Goal: Register for event/course

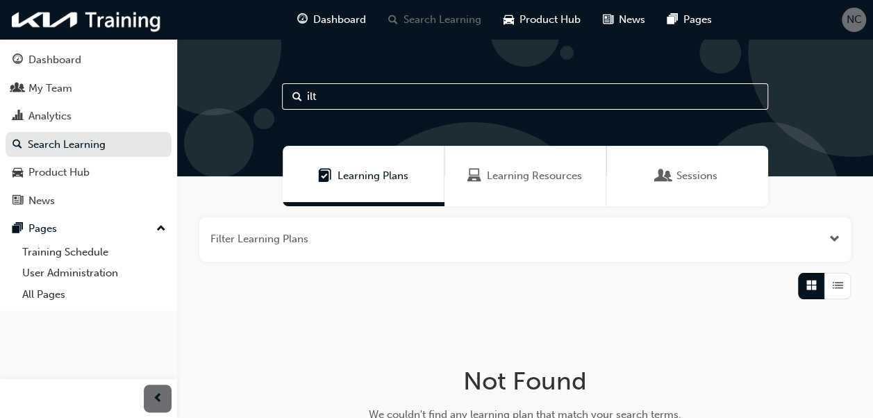
click at [485, 178] on div "Learning Resources" at bounding box center [524, 176] width 115 height 16
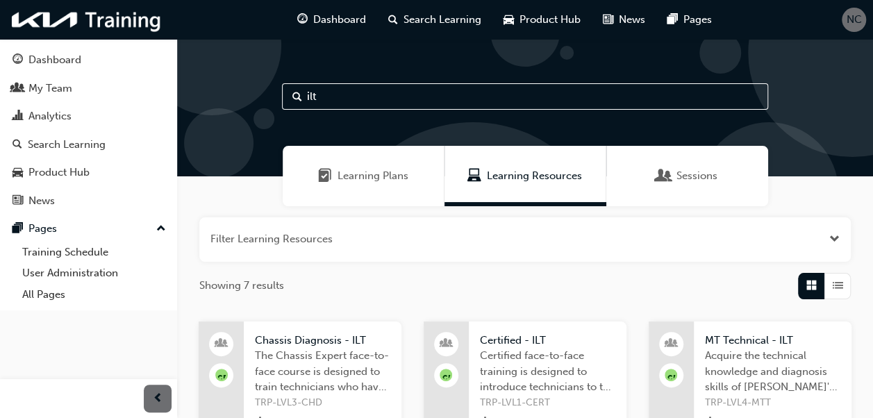
drag, startPoint x: 311, startPoint y: 90, endPoint x: 265, endPoint y: 78, distance: 47.3
click at [265, 78] on div "ilt" at bounding box center [525, 107] width 696 height 137
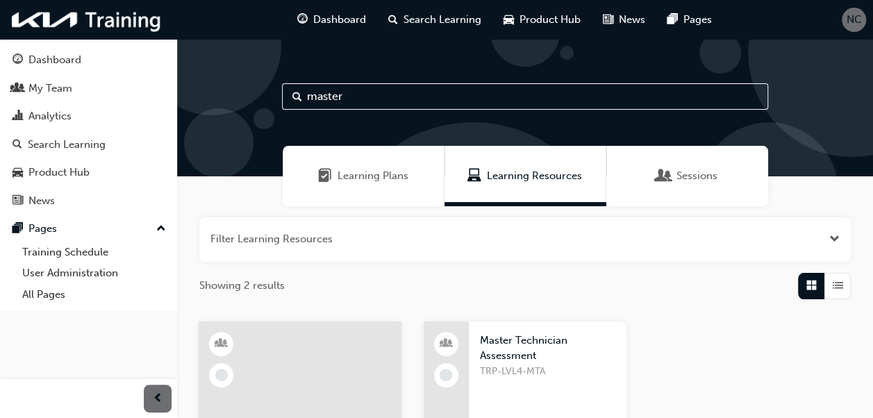
type input "master"
click at [843, 284] on div "button" at bounding box center [837, 286] width 26 height 26
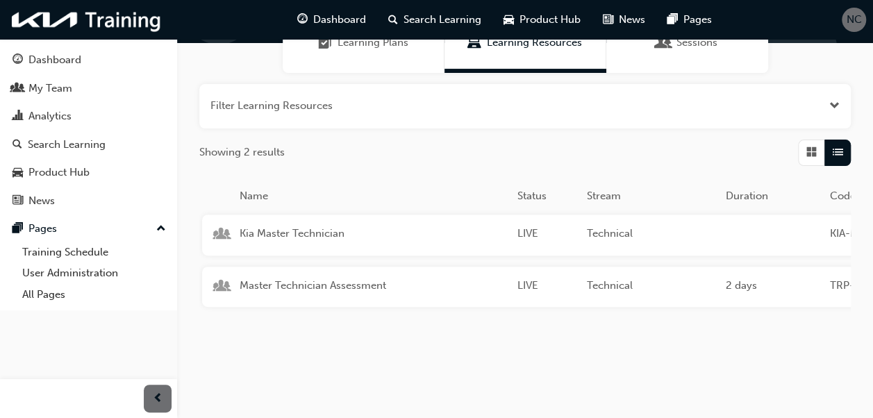
scroll to position [139, 0]
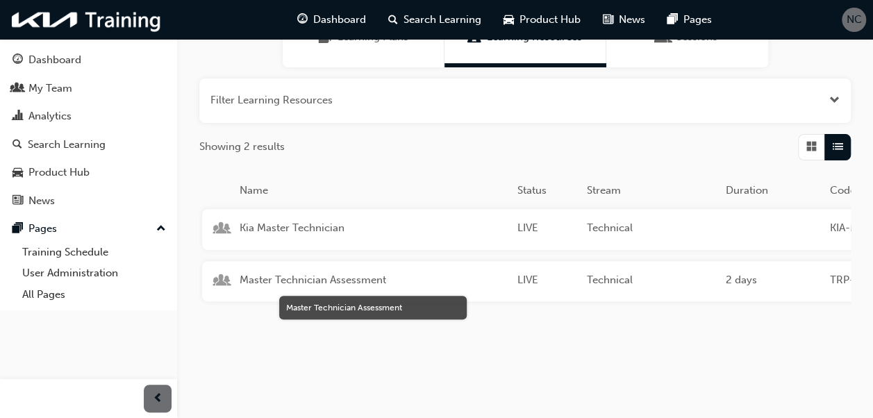
click at [353, 283] on span "Master Technician Assessment" at bounding box center [373, 280] width 267 height 16
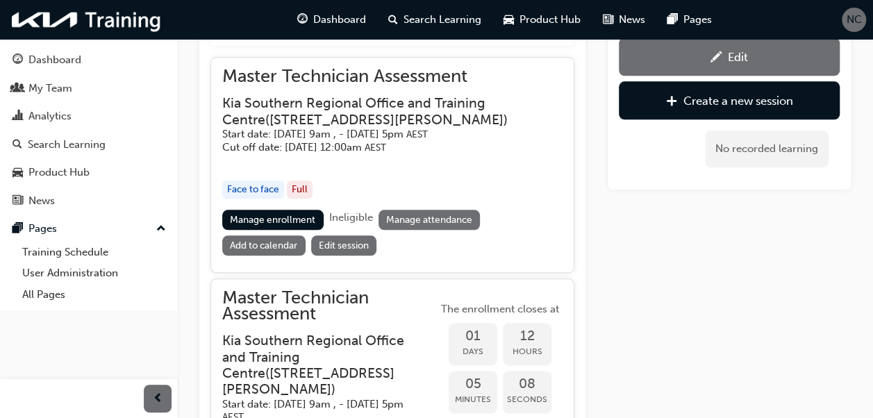
scroll to position [689, 0]
click at [306, 217] on link "Manage enrollment" at bounding box center [272, 219] width 101 height 20
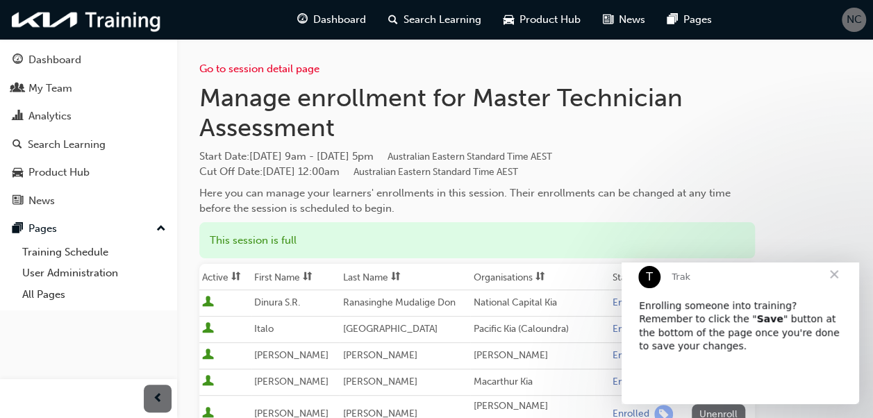
scroll to position [139, 0]
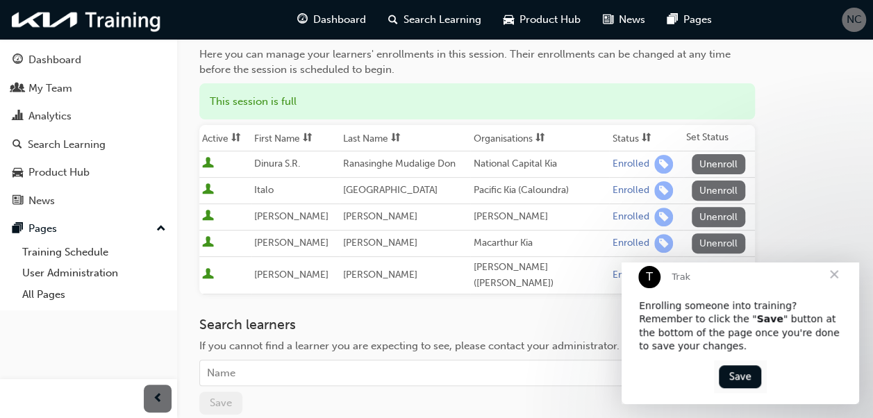
click at [834, 290] on span "Close" at bounding box center [834, 274] width 50 height 50
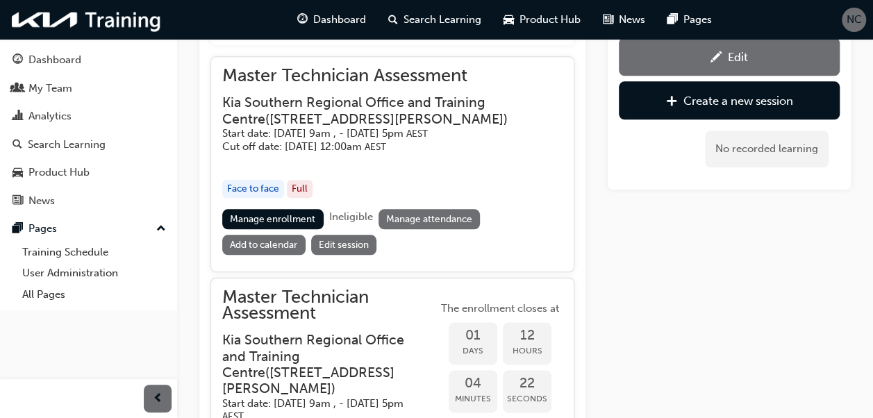
scroll to position [828, 0]
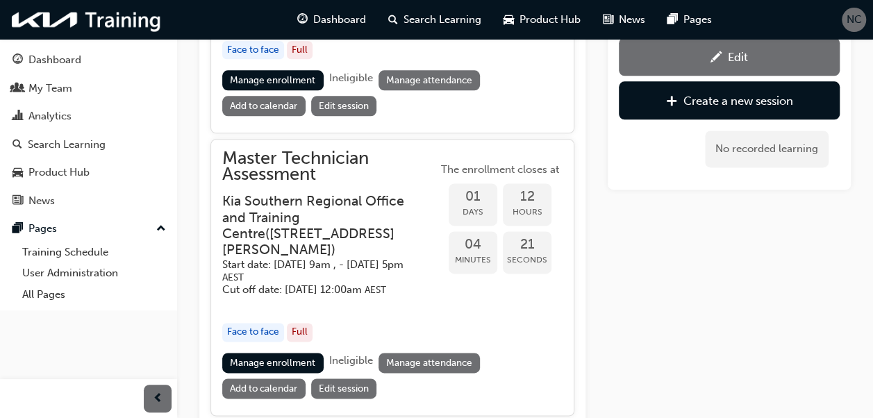
click at [294, 372] on link "Manage enrollment" at bounding box center [272, 363] width 101 height 20
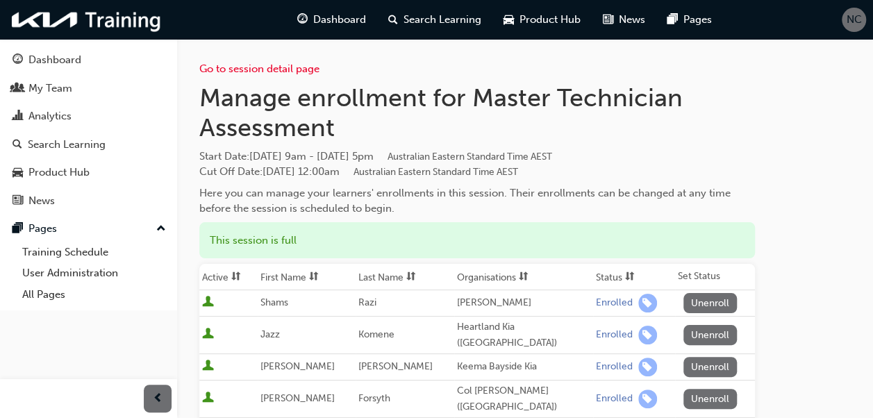
scroll to position [139, 0]
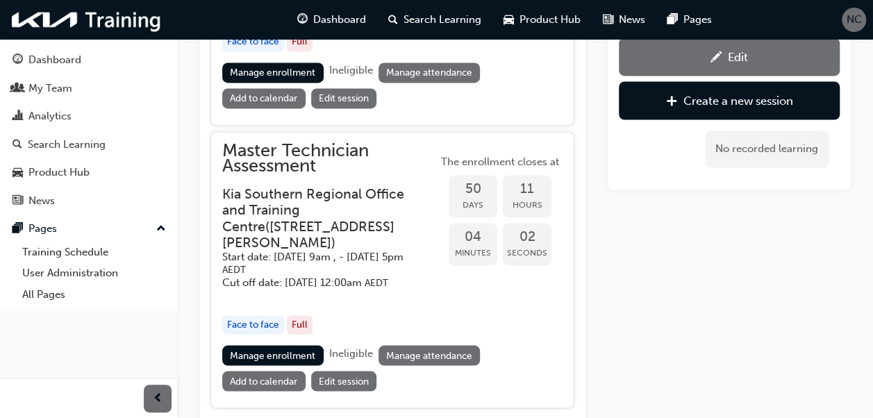
scroll to position [1173, 0]
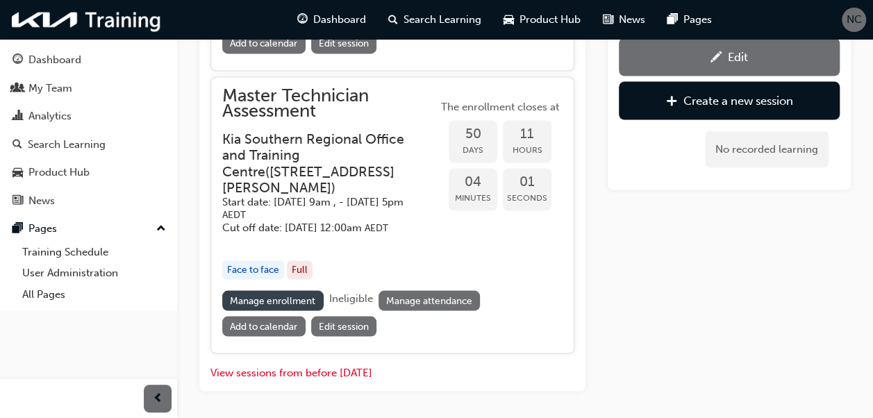
click at [297, 310] on link "Manage enrollment" at bounding box center [272, 300] width 101 height 20
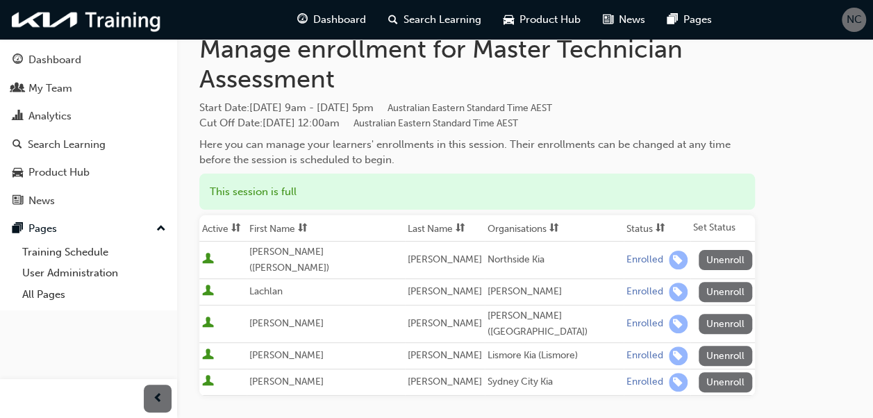
scroll to position [69, 0]
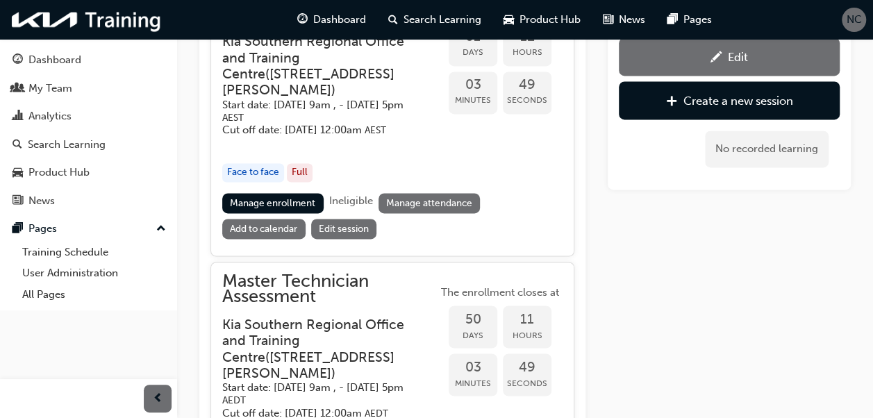
scroll to position [965, 0]
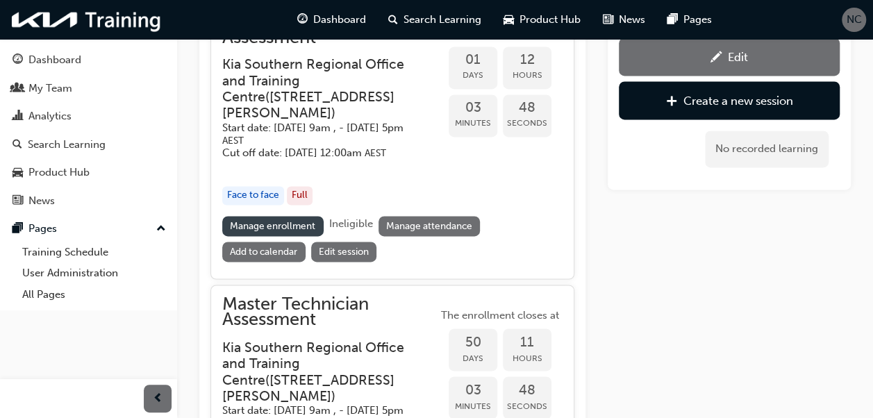
click at [283, 236] on link "Manage enrollment" at bounding box center [272, 226] width 101 height 20
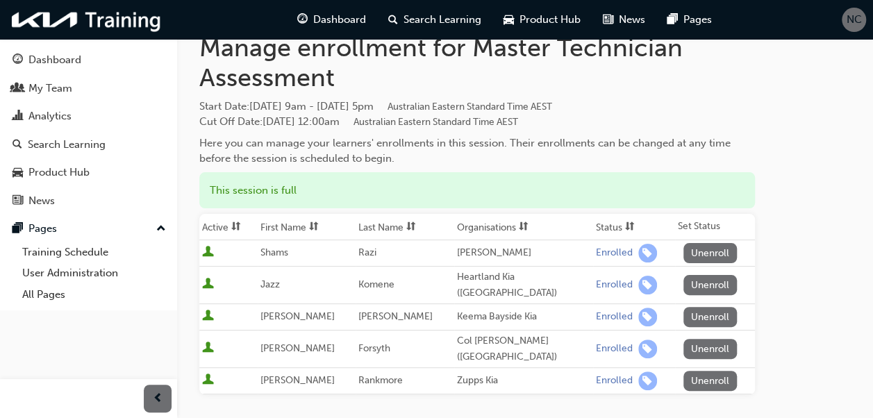
scroll to position [69, 0]
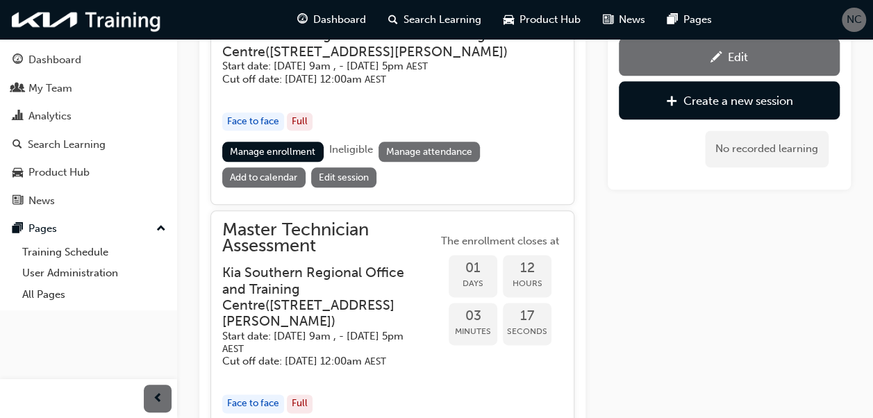
scroll to position [687, 0]
